Goal: Navigation & Orientation: Find specific page/section

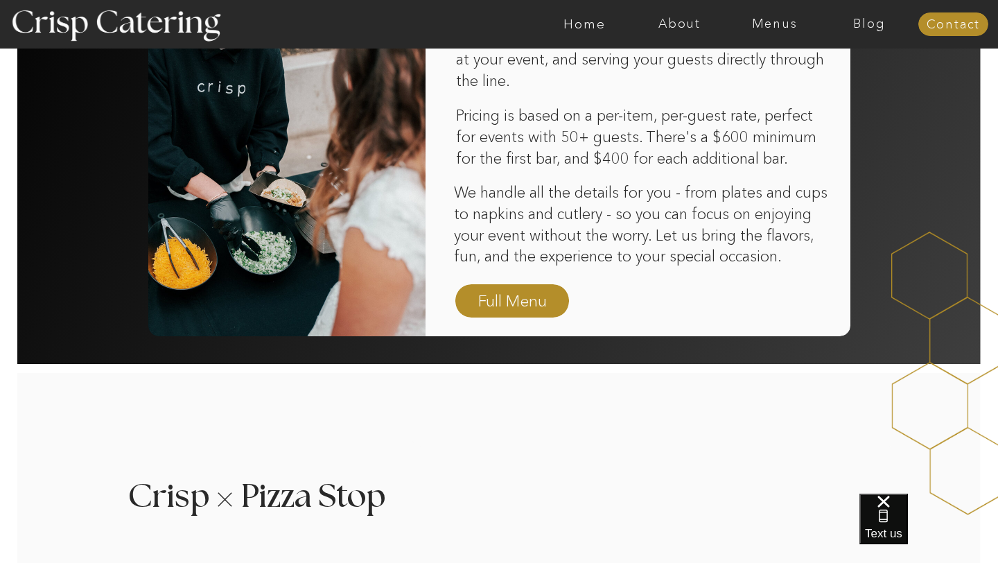
scroll to position [982, 0]
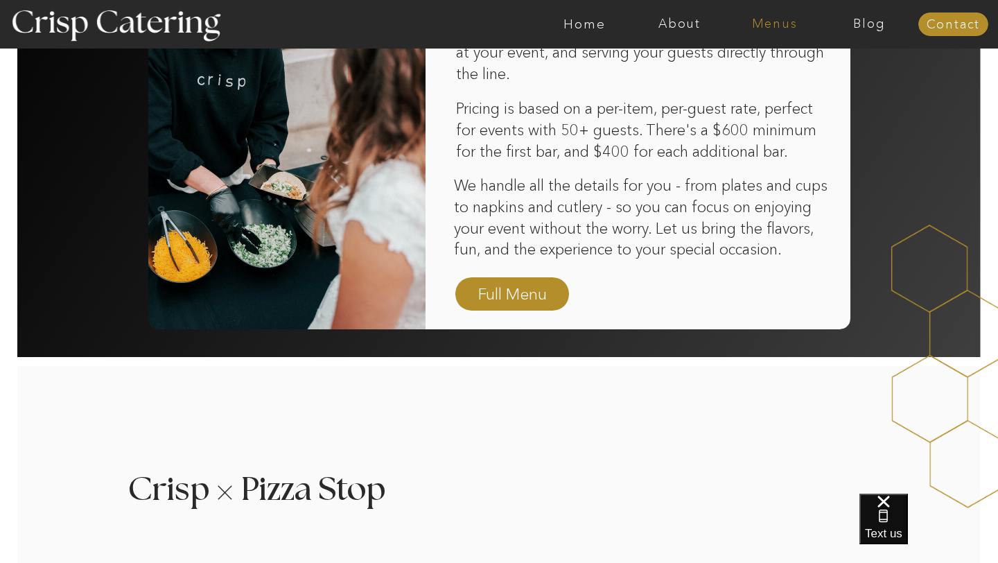
click at [754, 27] on nav "Menus" at bounding box center [774, 24] width 95 height 14
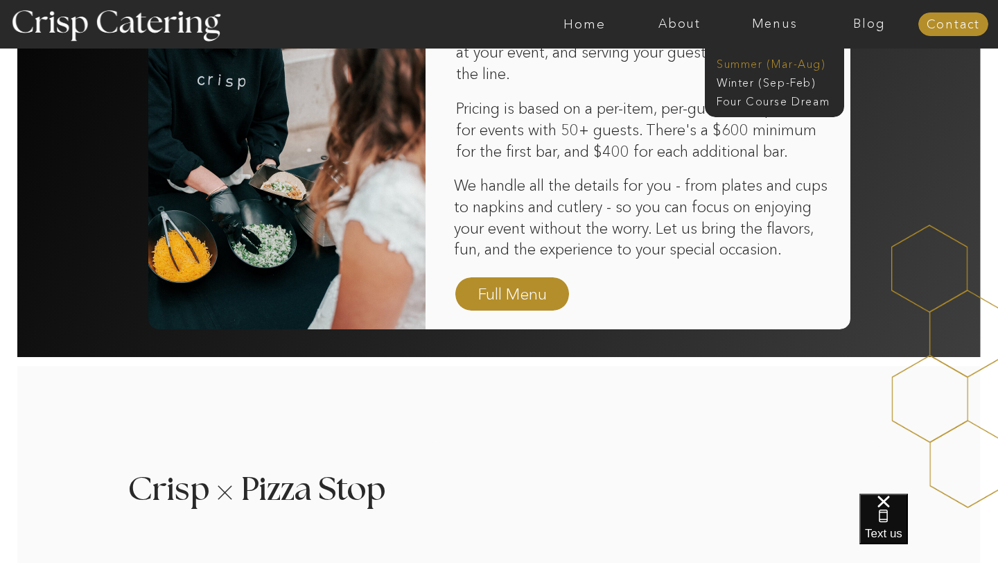
click at [769, 67] on nav "Summer (Mar-Aug)" at bounding box center [778, 62] width 124 height 13
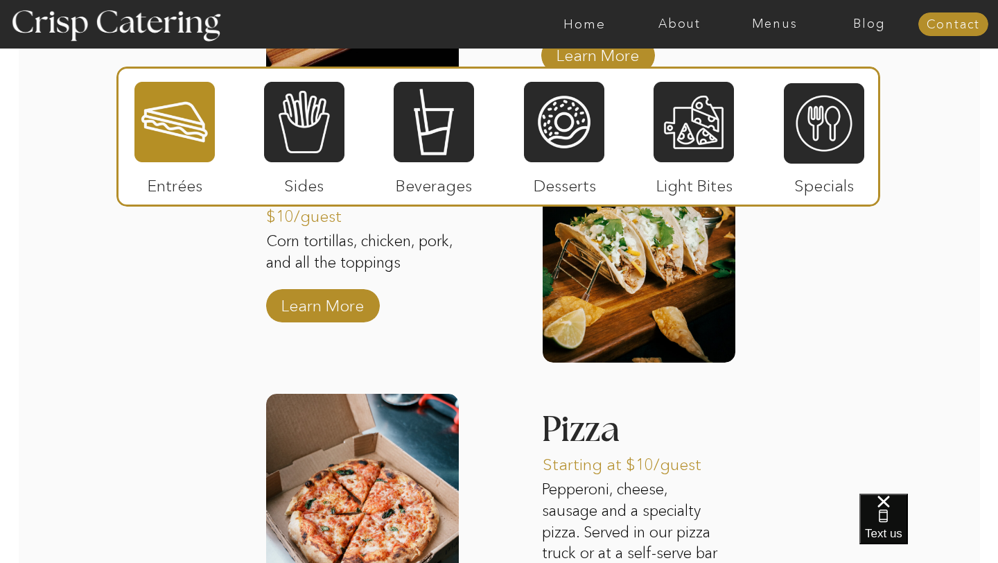
scroll to position [1692, 0]
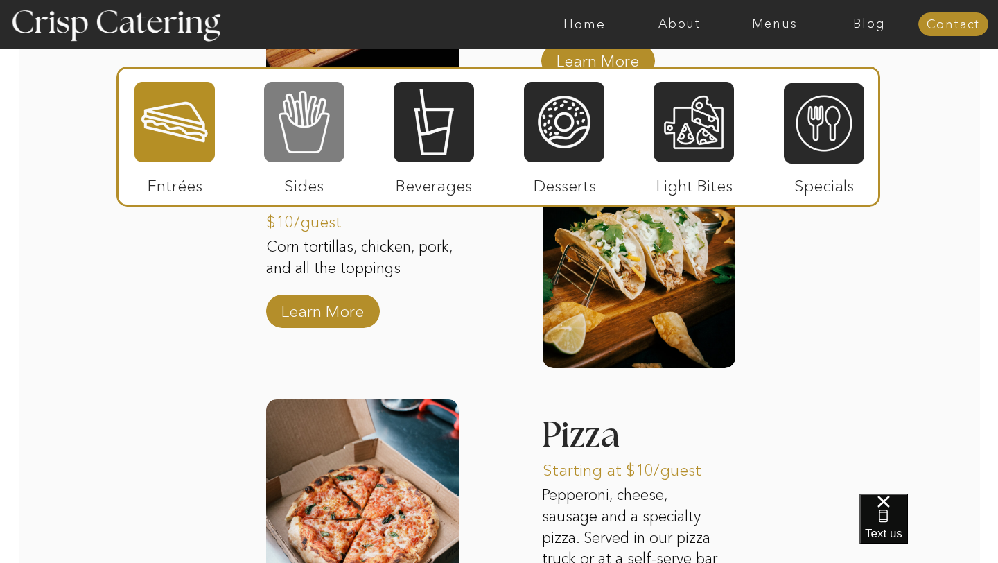
click at [332, 141] on div at bounding box center [304, 121] width 80 height 83
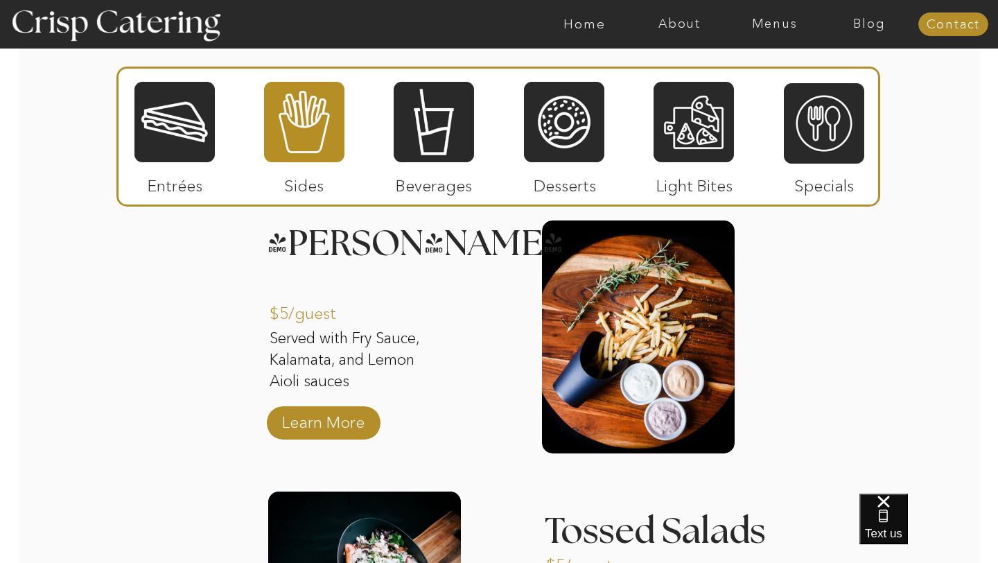
scroll to position [1289, 0]
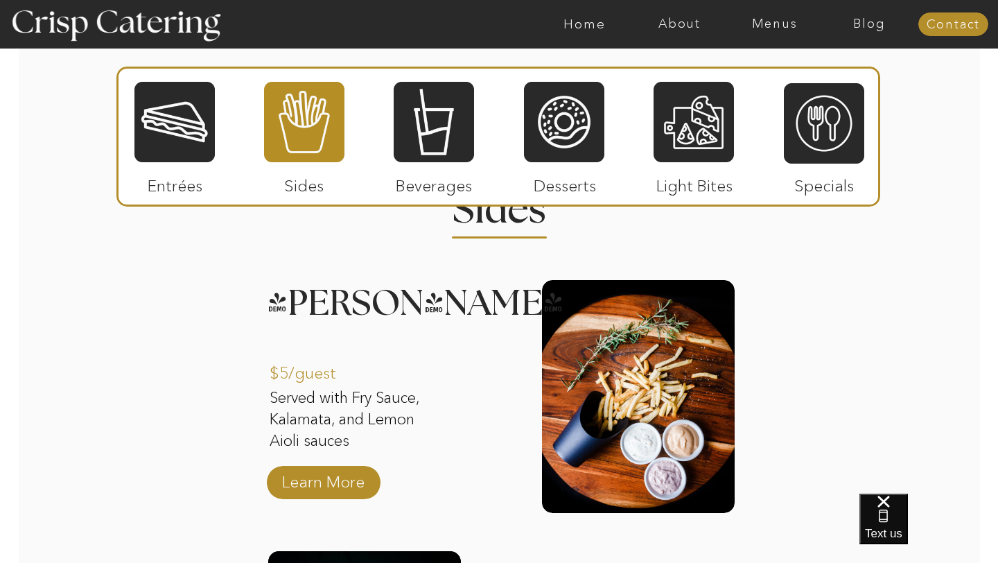
click at [501, 337] on div "About Home Menus Contact Blog About Crisp Crisp Cares Reviews faq About Home Me…" at bounding box center [499, 436] width 998 height 3451
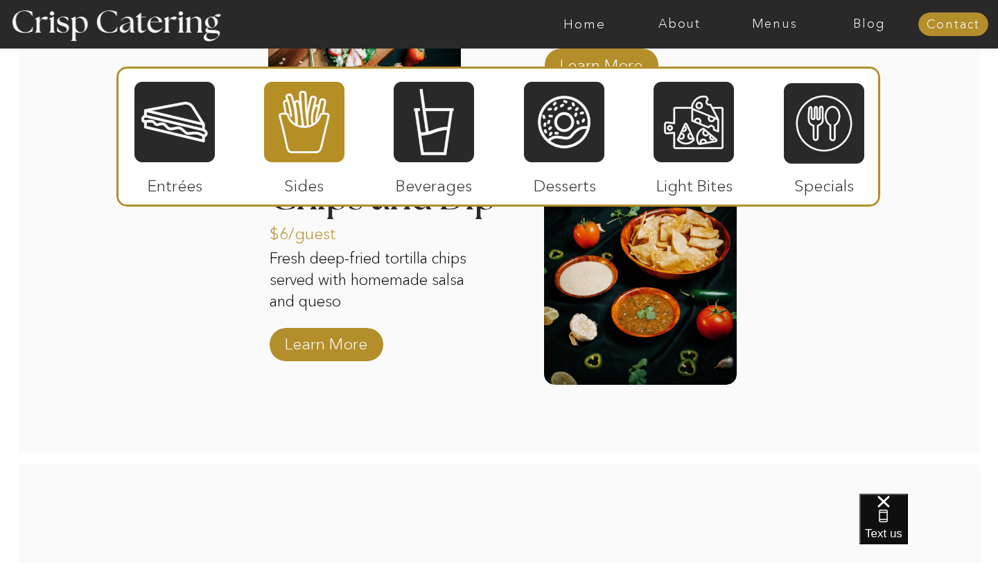
scroll to position [1964, 0]
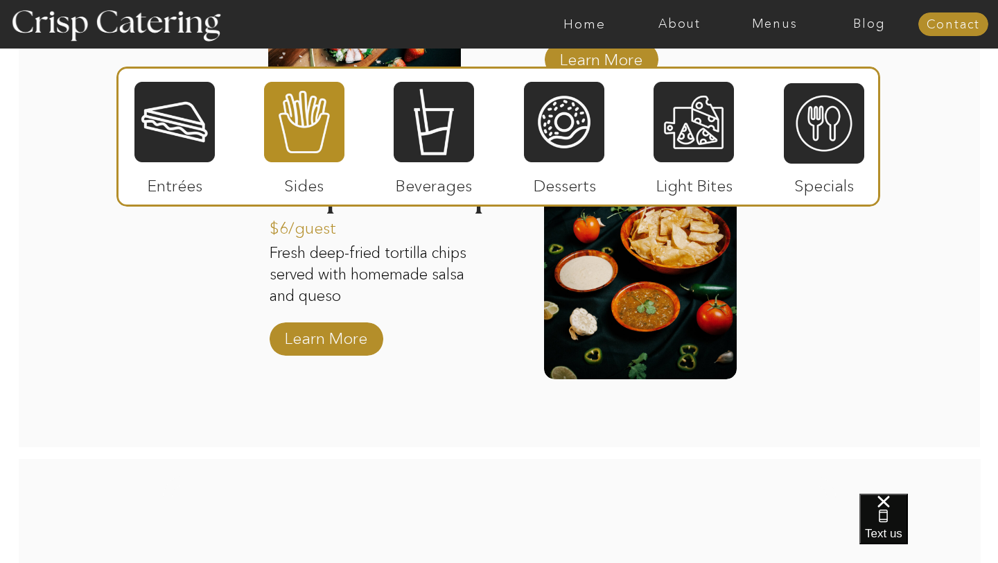
click at [427, 73] on div at bounding box center [497, 137] width 763 height 140
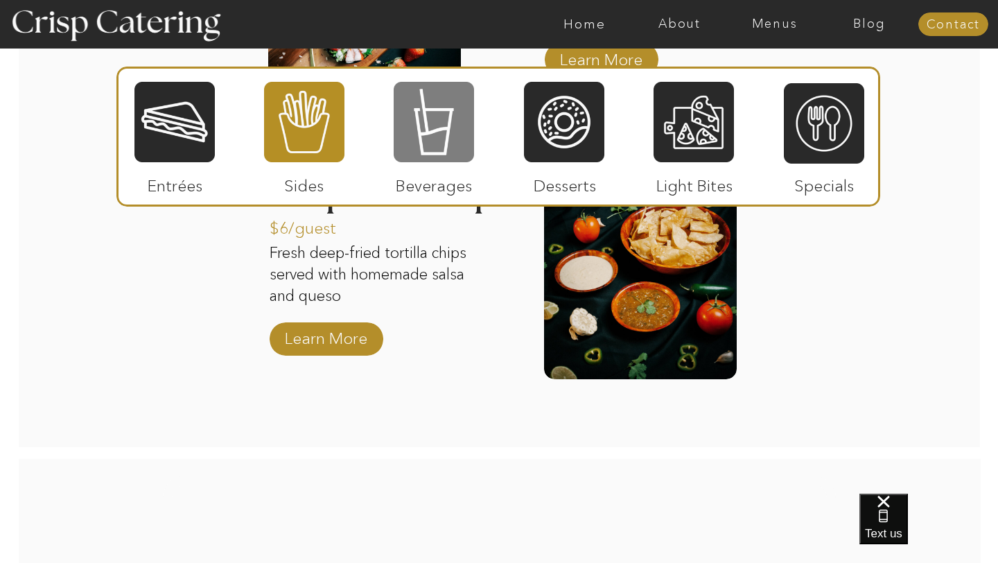
click at [429, 128] on div at bounding box center [433, 121] width 80 height 83
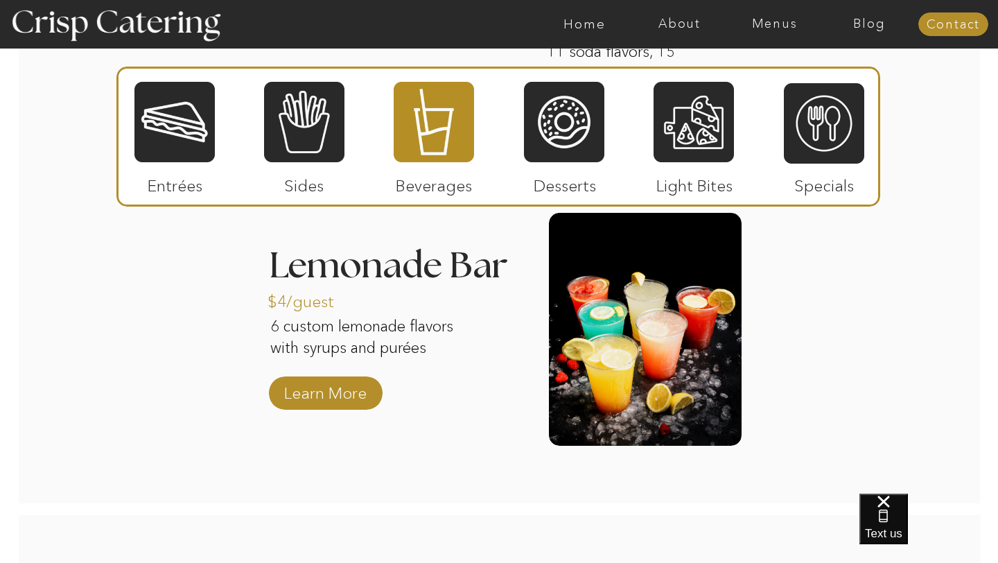
scroll to position [1565, 0]
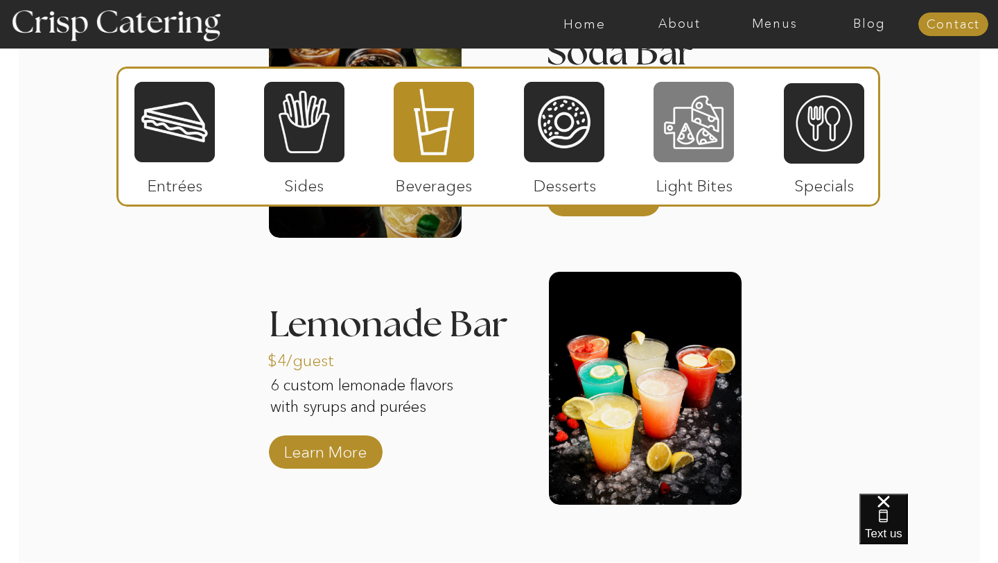
click at [698, 103] on div at bounding box center [693, 121] width 80 height 83
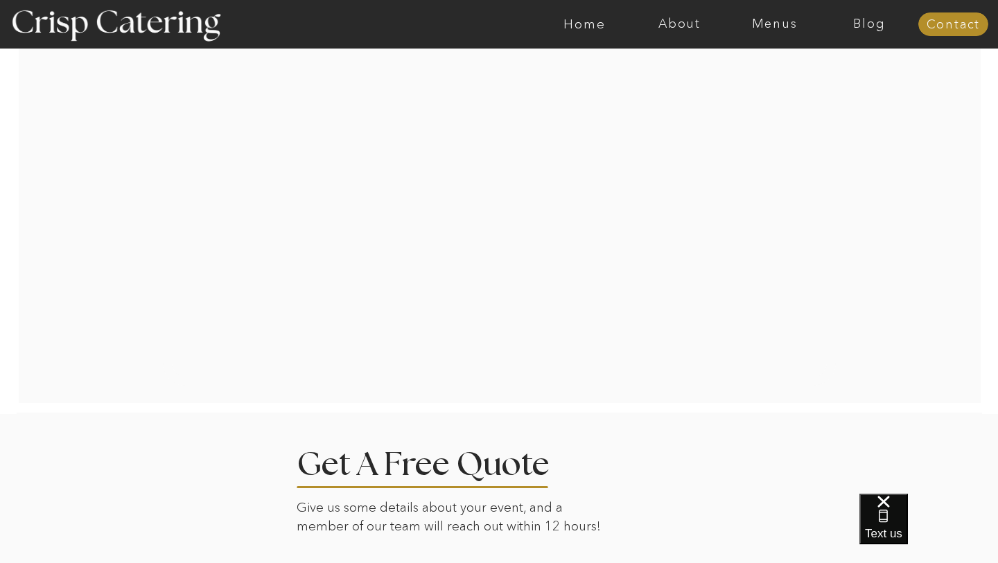
scroll to position [1961, 0]
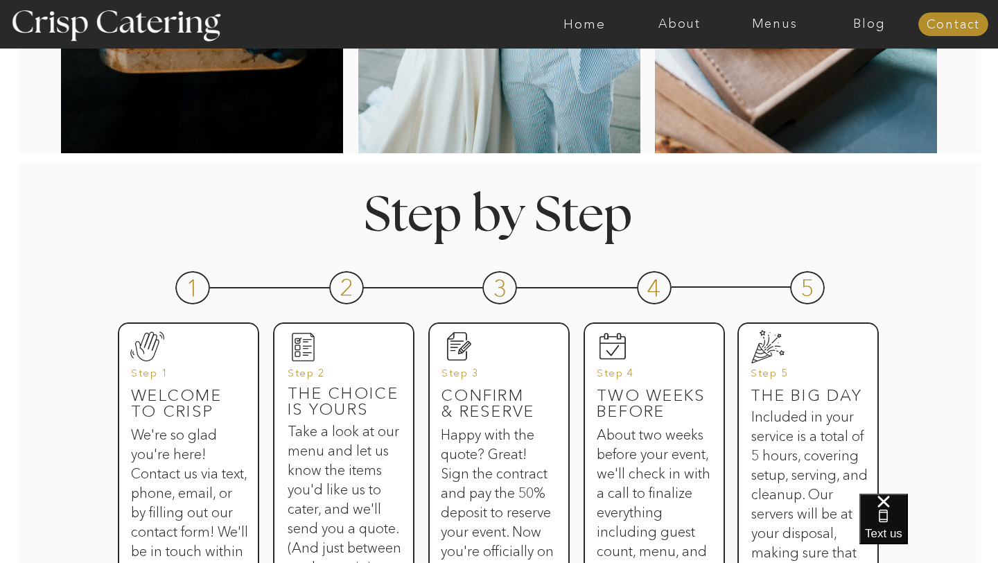
scroll to position [0, 0]
